Goal: Manage account settings

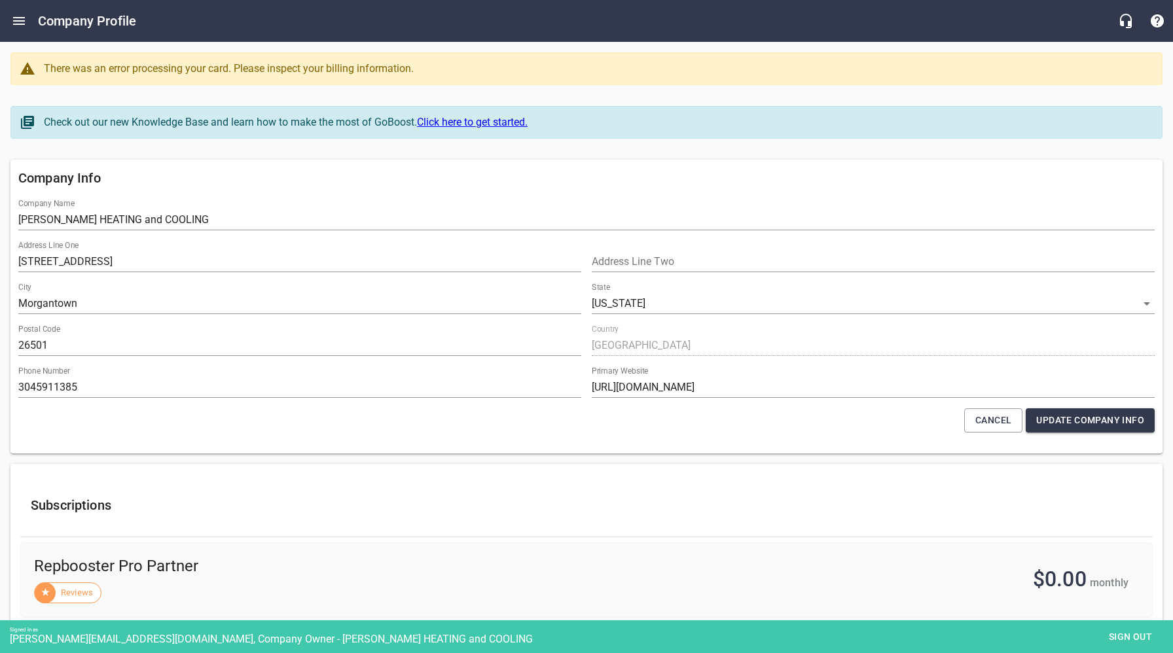
select select "[US_STATE]"
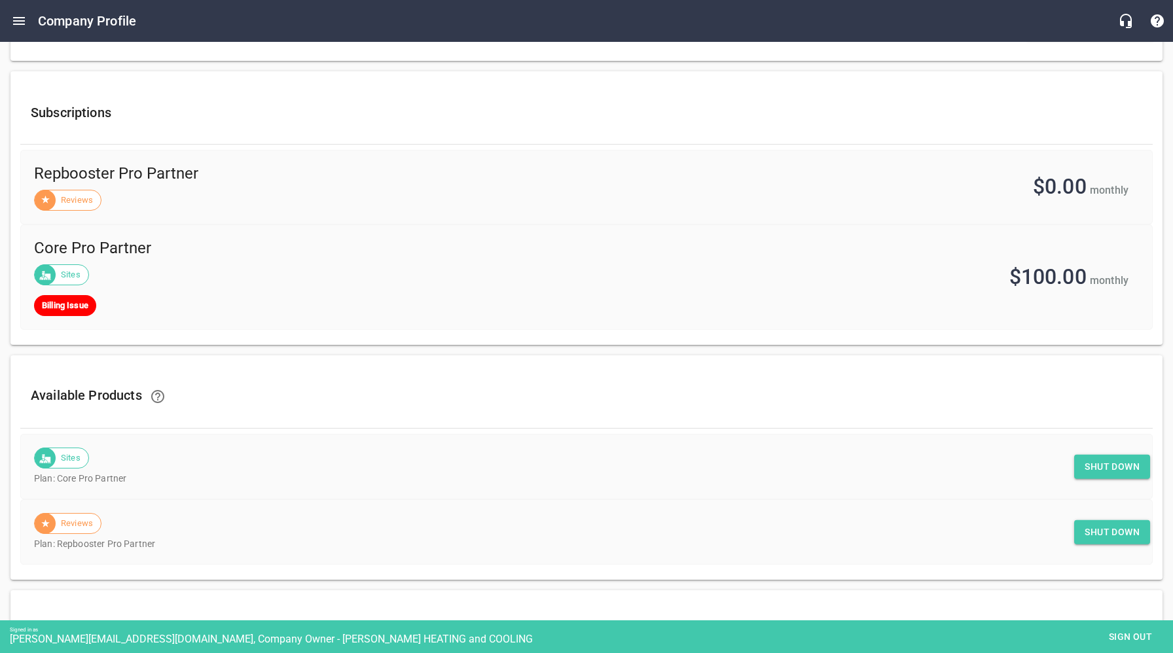
scroll to position [396, 0]
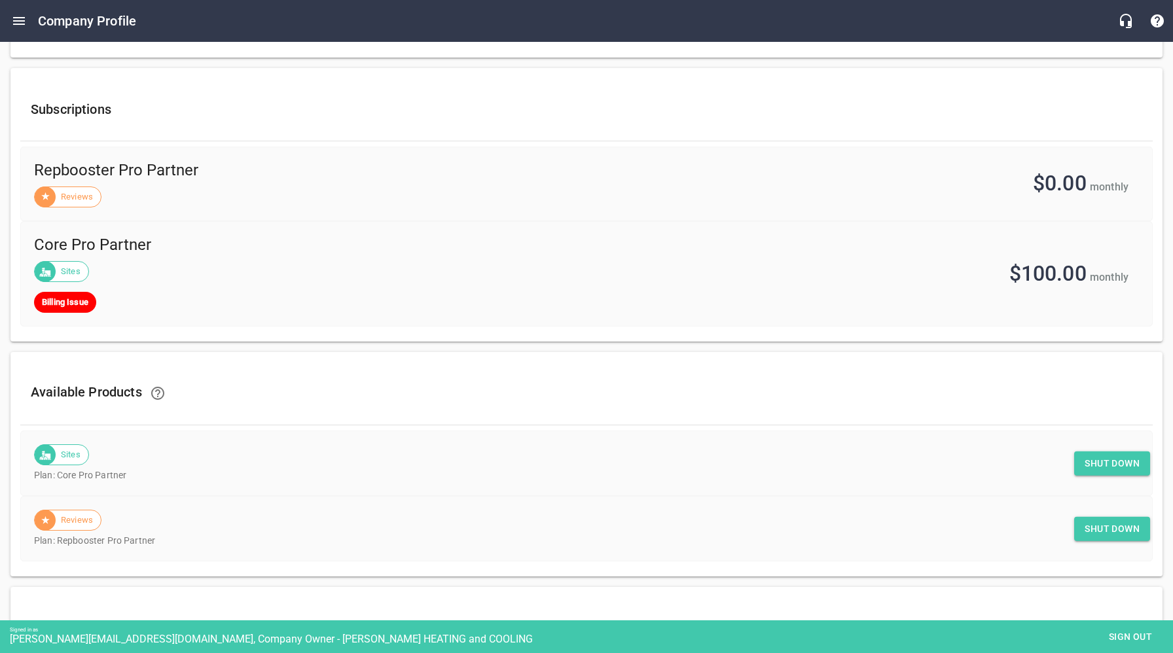
click at [1116, 463] on span "Shut down" at bounding box center [1112, 464] width 55 height 16
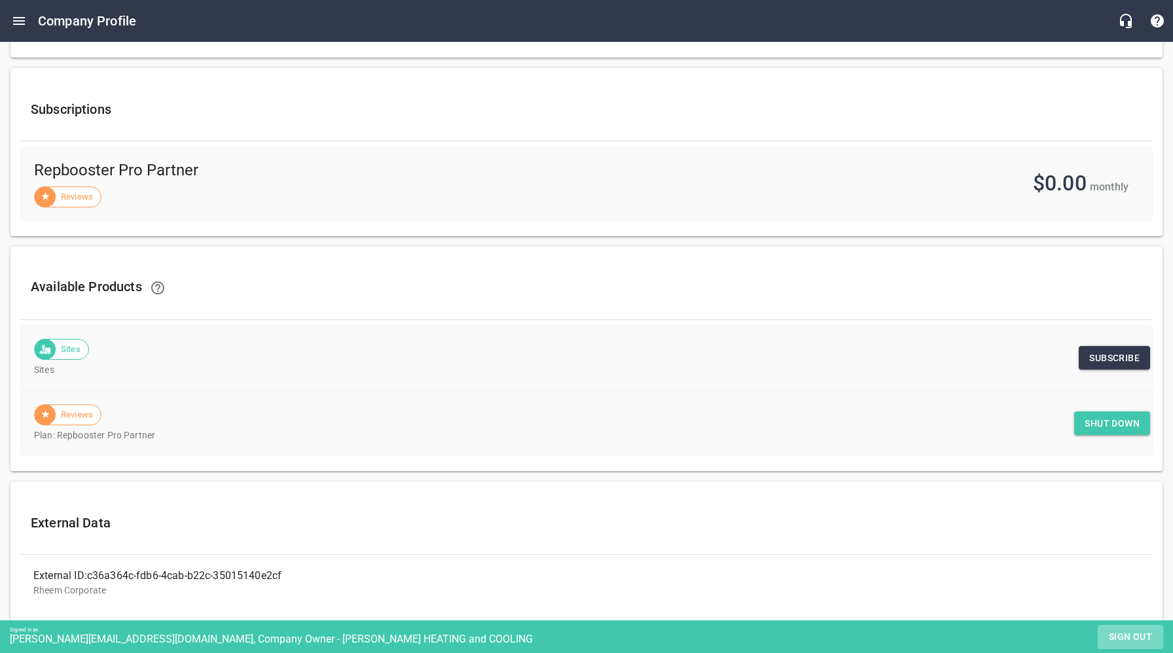
click at [1127, 640] on span "Sign out" at bounding box center [1130, 637] width 55 height 16
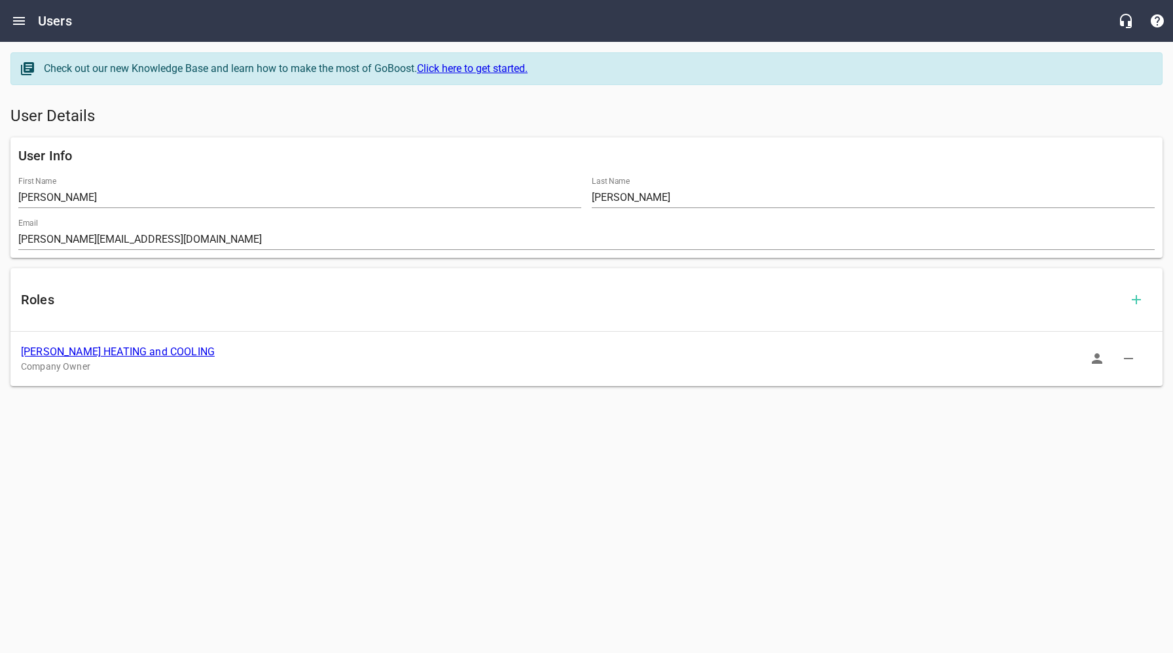
click at [145, 353] on link "[PERSON_NAME] HEATING and COOLING" at bounding box center [118, 352] width 194 height 12
